Goal: Information Seeking & Learning: Learn about a topic

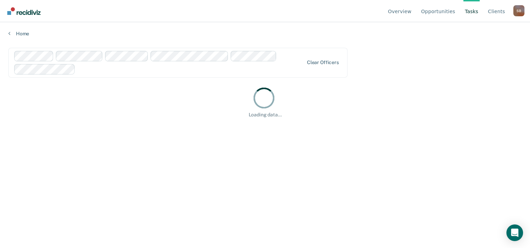
click at [319, 66] on div "Clear officers" at bounding box center [177, 63] width 339 height 30
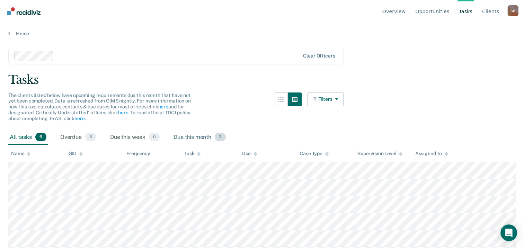
click at [210, 134] on div "Due this month 3" at bounding box center [199, 137] width 55 height 15
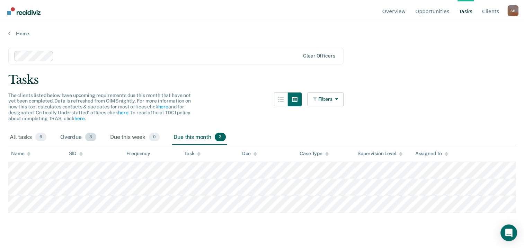
click at [85, 139] on div "Overdue 3" at bounding box center [78, 137] width 39 height 15
click at [198, 135] on div "Due this month 3" at bounding box center [199, 137] width 55 height 15
click at [85, 134] on span "3" at bounding box center [90, 137] width 11 height 9
click at [34, 137] on div "All tasks 6" at bounding box center [28, 137] width 40 height 15
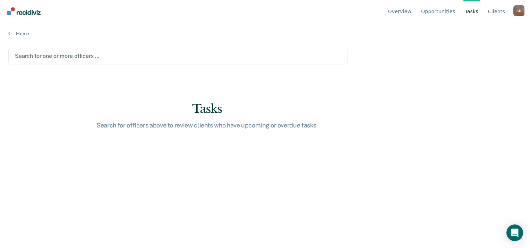
click at [136, 60] on div at bounding box center [178, 56] width 326 height 8
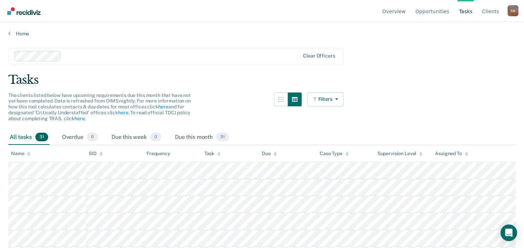
click at [43, 139] on span "31" at bounding box center [41, 137] width 13 height 9
click at [42, 133] on span "31" at bounding box center [41, 137] width 13 height 9
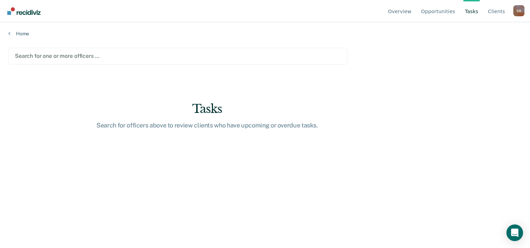
click at [212, 57] on div at bounding box center [178, 56] width 326 height 8
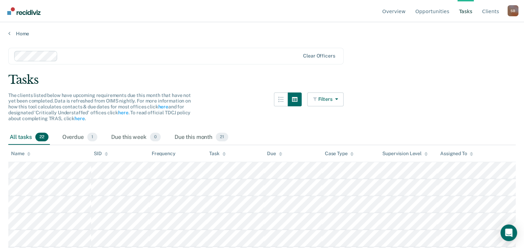
click at [43, 136] on span "22" at bounding box center [41, 137] width 13 height 9
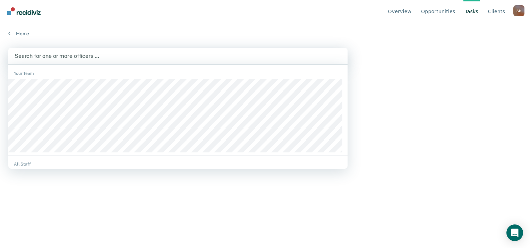
click at [120, 53] on div at bounding box center [178, 56] width 326 height 8
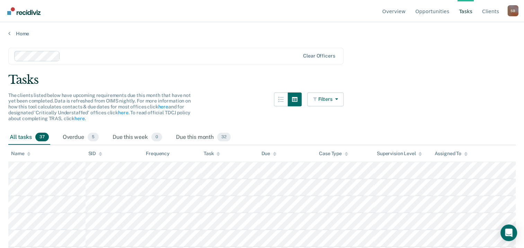
click at [45, 136] on span "37" at bounding box center [42, 137] width 14 height 9
click at [237, 86] on div "Tasks" at bounding box center [262, 80] width 508 height 14
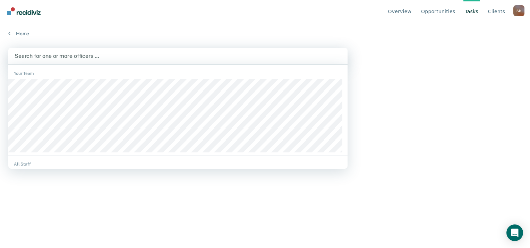
click at [102, 52] on div at bounding box center [178, 56] width 326 height 8
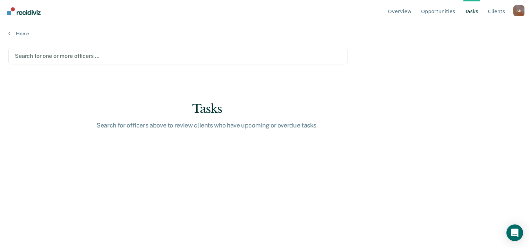
click at [116, 60] on div "Search for one or more officers …" at bounding box center [177, 55] width 327 height 9
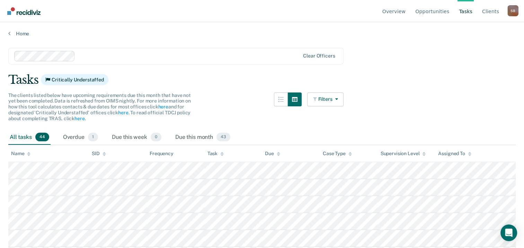
click at [46, 136] on span "44" at bounding box center [42, 137] width 14 height 9
click at [434, 12] on link "Opportunities" at bounding box center [432, 11] width 37 height 22
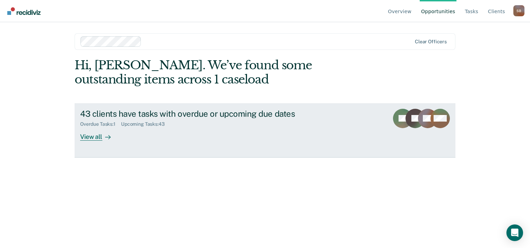
click at [99, 134] on div "View all" at bounding box center [99, 134] width 39 height 14
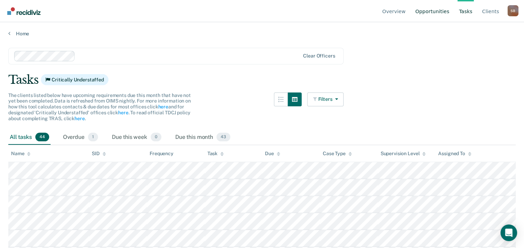
click at [440, 10] on link "Opportunities" at bounding box center [432, 11] width 37 height 22
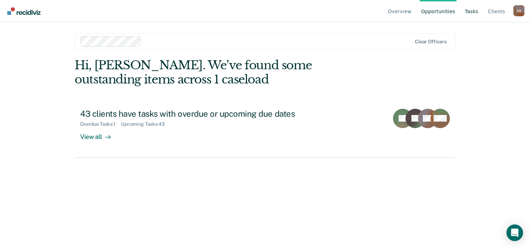
click at [473, 11] on link "Tasks" at bounding box center [471, 11] width 16 height 22
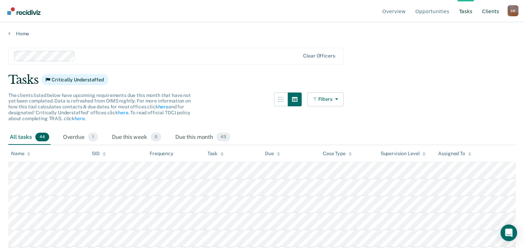
click at [493, 11] on link "Client s" at bounding box center [491, 11] width 20 height 22
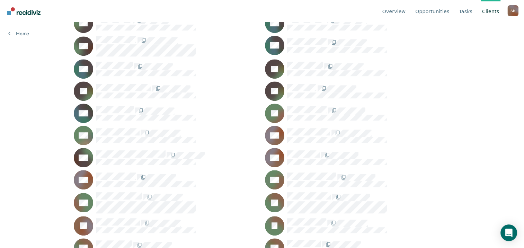
scroll to position [257, 0]
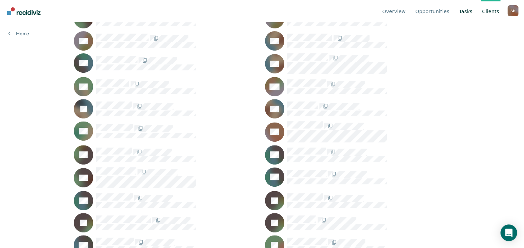
click at [470, 7] on link "Tasks" at bounding box center [466, 11] width 16 height 22
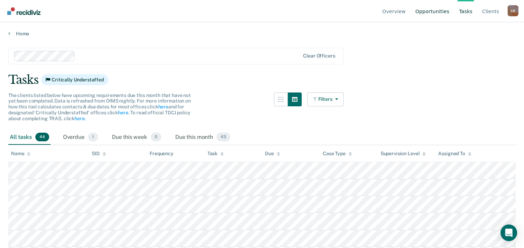
click at [441, 9] on link "Opportunities" at bounding box center [432, 11] width 37 height 22
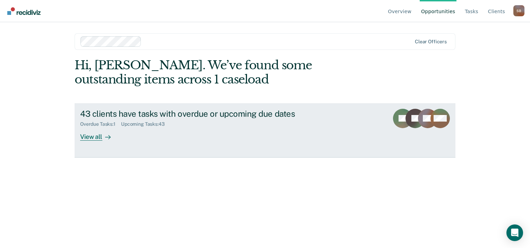
click at [99, 137] on div "View all" at bounding box center [99, 134] width 39 height 14
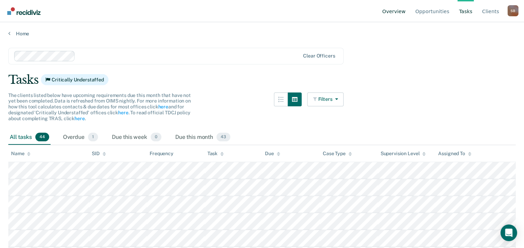
click at [397, 11] on link "Overview" at bounding box center [394, 11] width 26 height 22
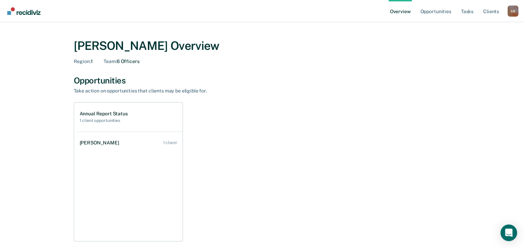
click at [401, 11] on link "Overview" at bounding box center [401, 11] width 24 height 22
click at [431, 12] on link "Opportunities" at bounding box center [436, 11] width 34 height 22
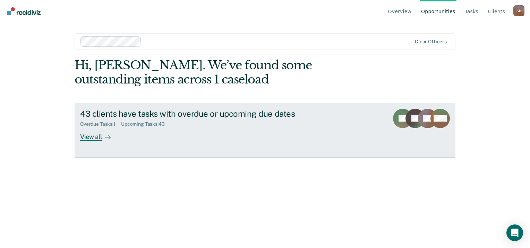
click at [97, 137] on div "View all" at bounding box center [99, 134] width 39 height 14
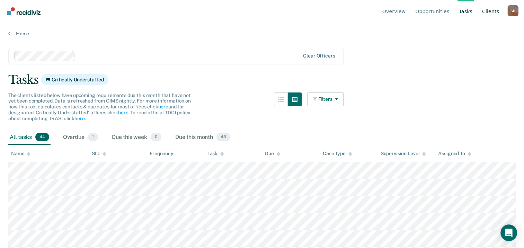
click at [498, 15] on link "Client s" at bounding box center [491, 11] width 20 height 22
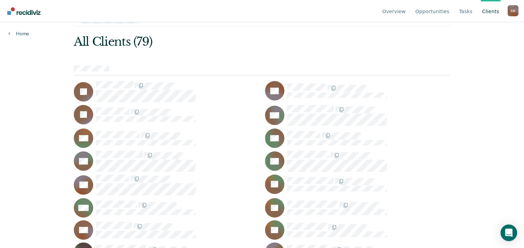
scroll to position [35, 0]
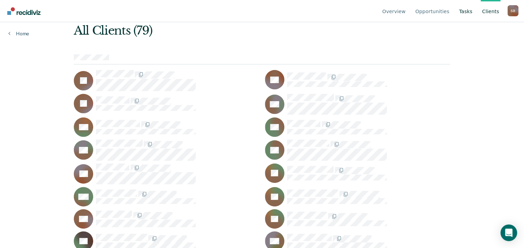
click at [468, 14] on link "Tasks" at bounding box center [466, 11] width 16 height 22
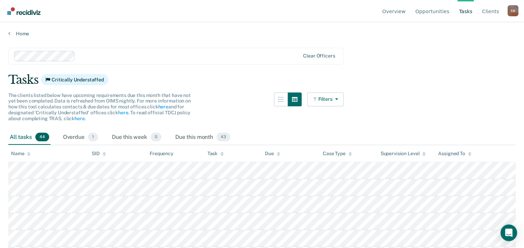
click at [468, 11] on link "Tasks" at bounding box center [466, 11] width 16 height 22
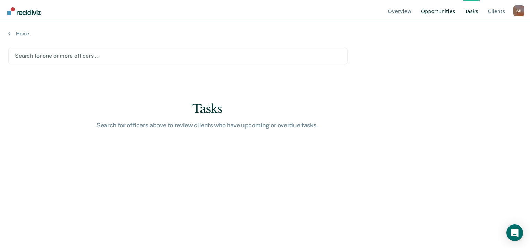
click at [446, 12] on link "Opportunities" at bounding box center [437, 11] width 37 height 22
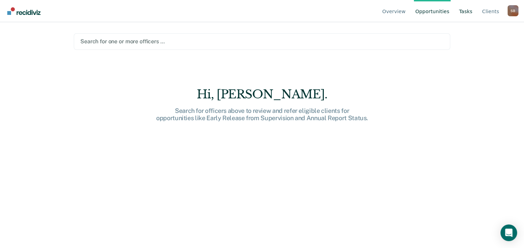
click at [468, 12] on link "Tasks" at bounding box center [466, 11] width 16 height 22
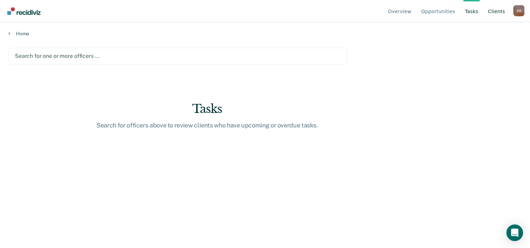
click at [497, 9] on link "Client s" at bounding box center [496, 11] width 20 height 22
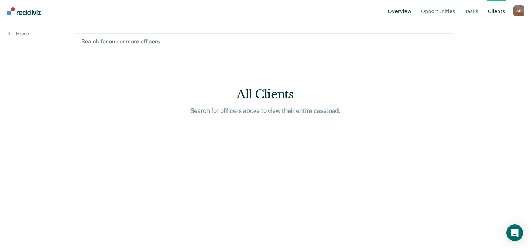
click at [400, 14] on link "Overview" at bounding box center [399, 11] width 26 height 22
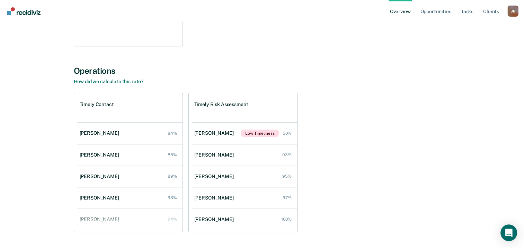
scroll to position [215, 0]
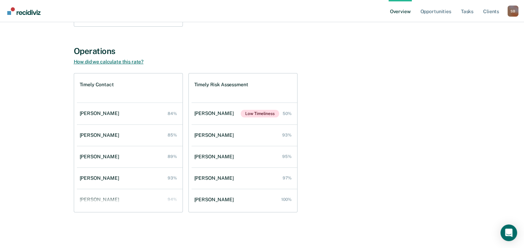
click at [126, 61] on link "How did we calculate this rate?" at bounding box center [109, 62] width 70 height 6
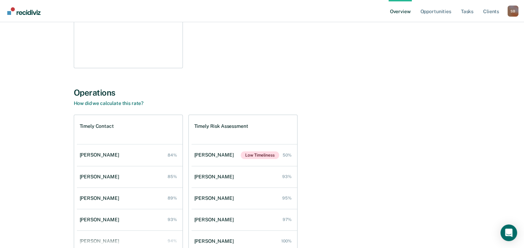
scroll to position [76, 0]
